Goal: Check status: Check status

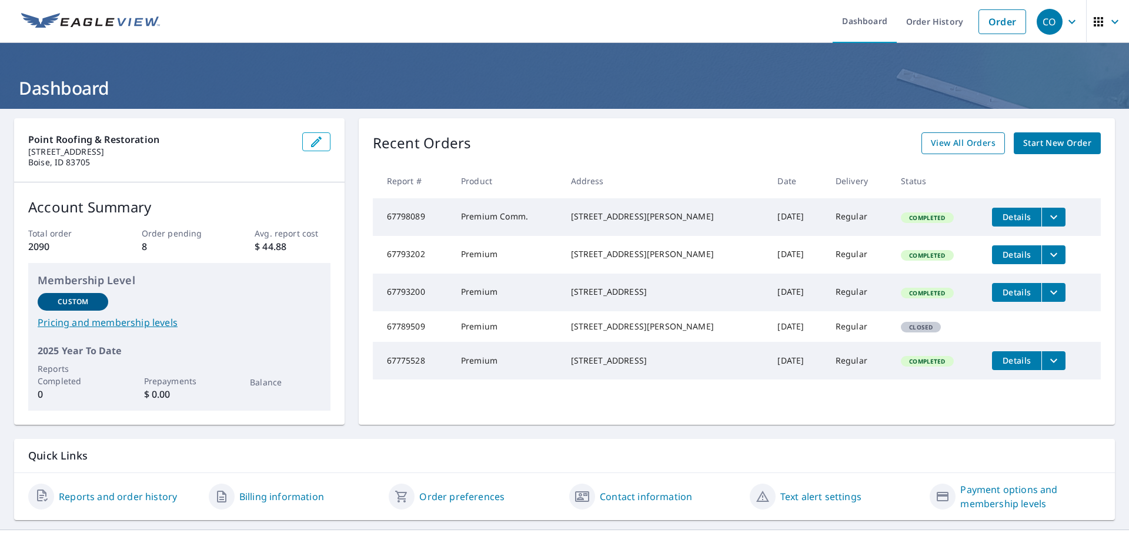
click at [966, 139] on span "View All Orders" at bounding box center [963, 143] width 65 height 15
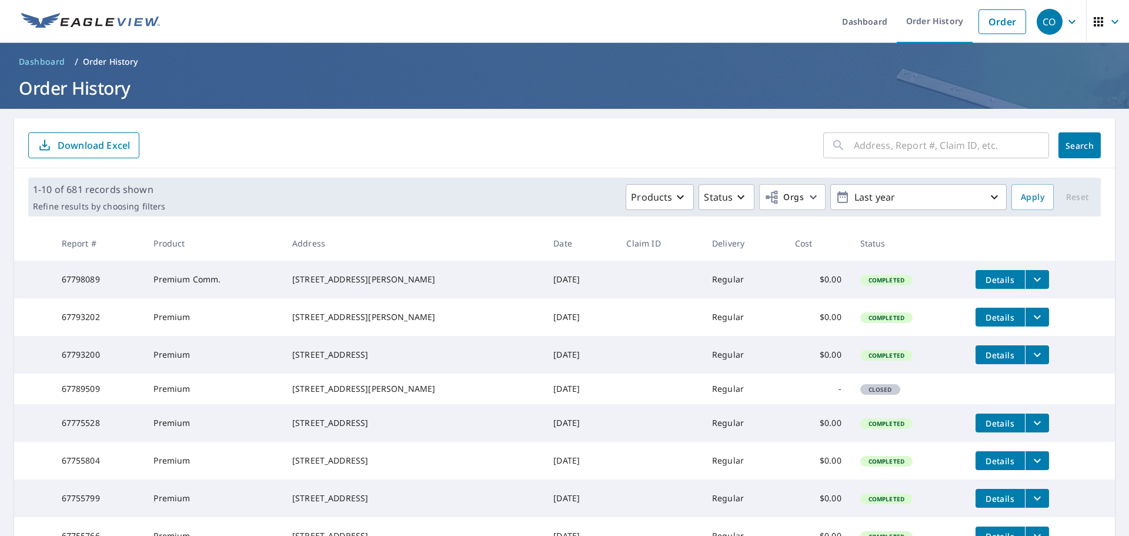
click at [962, 145] on input "text" at bounding box center [951, 145] width 195 height 33
type input "477 wood river"
click button "Search" at bounding box center [1079, 145] width 42 height 26
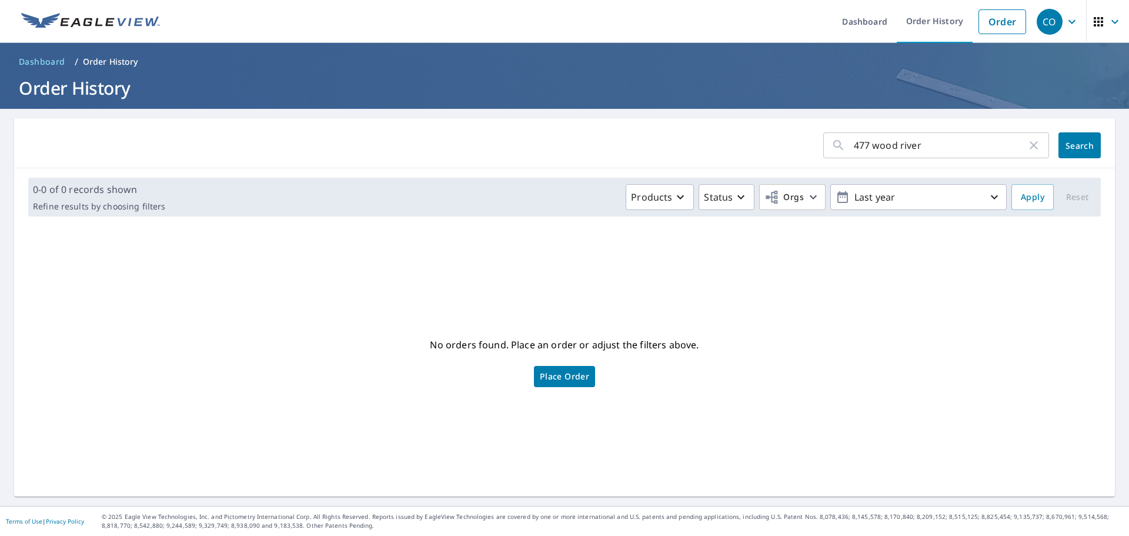
click at [919, 152] on input "477 wood river" at bounding box center [940, 145] width 173 height 33
click at [861, 144] on input "477 wood river" at bounding box center [940, 145] width 173 height 33
type input "477a wood river"
click at [1077, 148] on span "Search" at bounding box center [1080, 145] width 24 height 11
click at [931, 148] on input "477a wood river" at bounding box center [940, 145] width 173 height 33
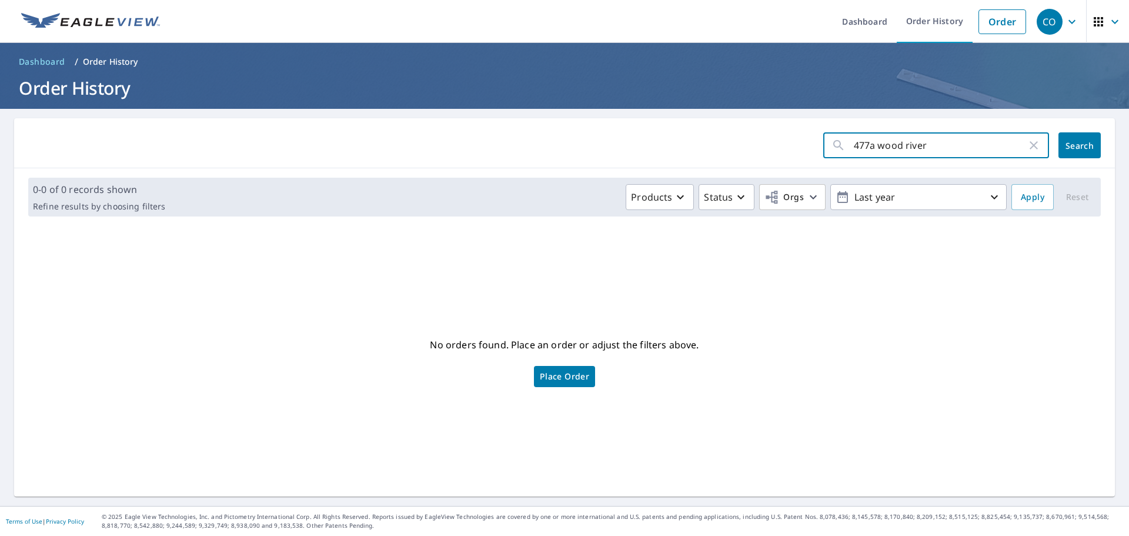
click at [931, 148] on input "477a wood river" at bounding box center [940, 145] width 173 height 33
type input "477 wood river"
click button "Search" at bounding box center [1079, 145] width 42 height 26
